Goal: Find specific page/section: Find specific page/section

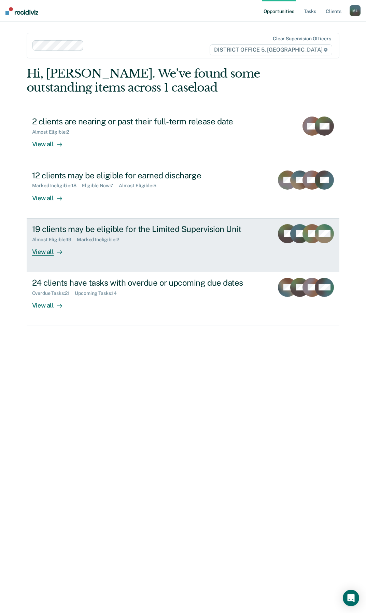
click at [54, 253] on div at bounding box center [58, 252] width 8 height 8
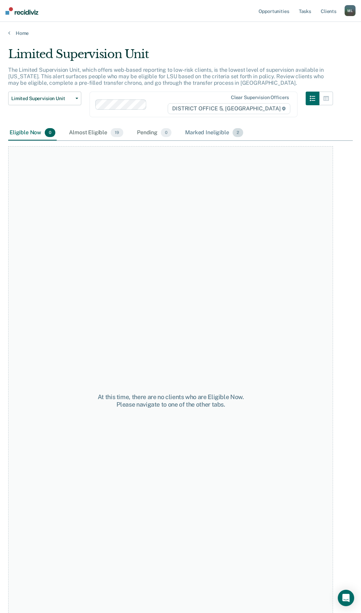
click at [219, 133] on div "Marked Ineligible 2" at bounding box center [214, 132] width 61 height 15
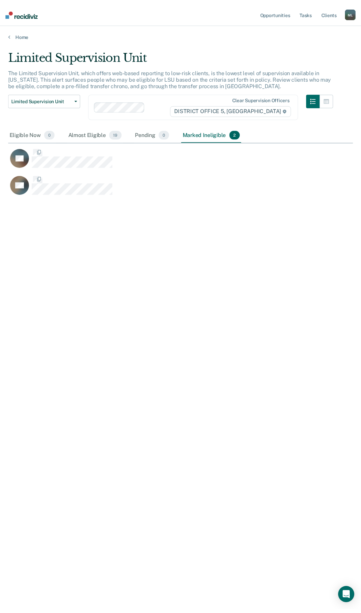
scroll to position [509, 345]
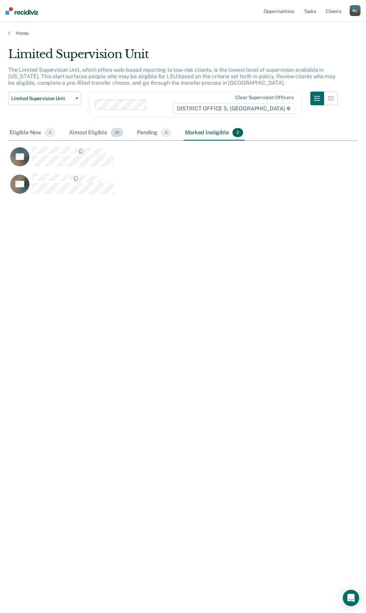
click at [84, 132] on div "Almost Eligible 19" at bounding box center [96, 132] width 57 height 15
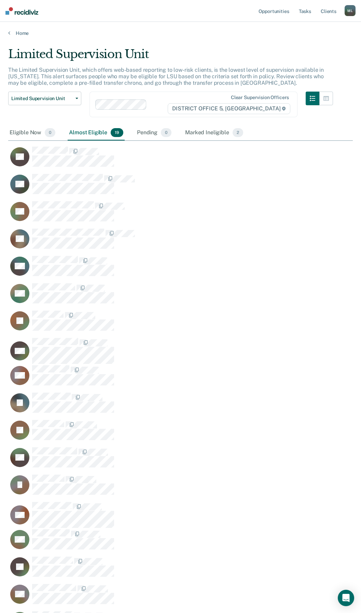
click at [24, 9] on img at bounding box center [21, 11] width 33 height 8
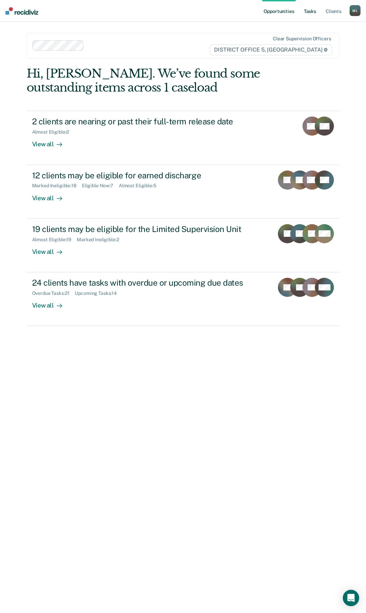
click at [307, 12] on link "Tasks" at bounding box center [310, 11] width 15 height 22
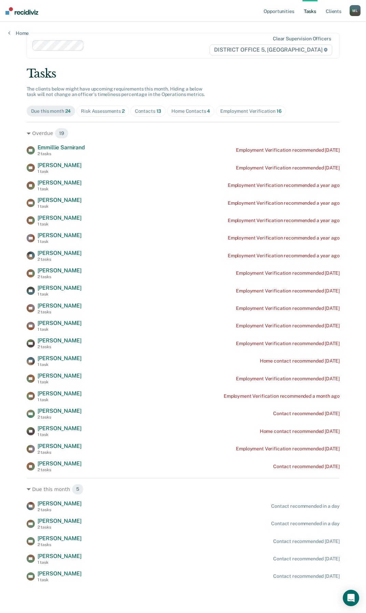
click at [184, 111] on div "Home Contacts 4" at bounding box center [190, 111] width 39 height 6
